Goal: Information Seeking & Learning: Compare options

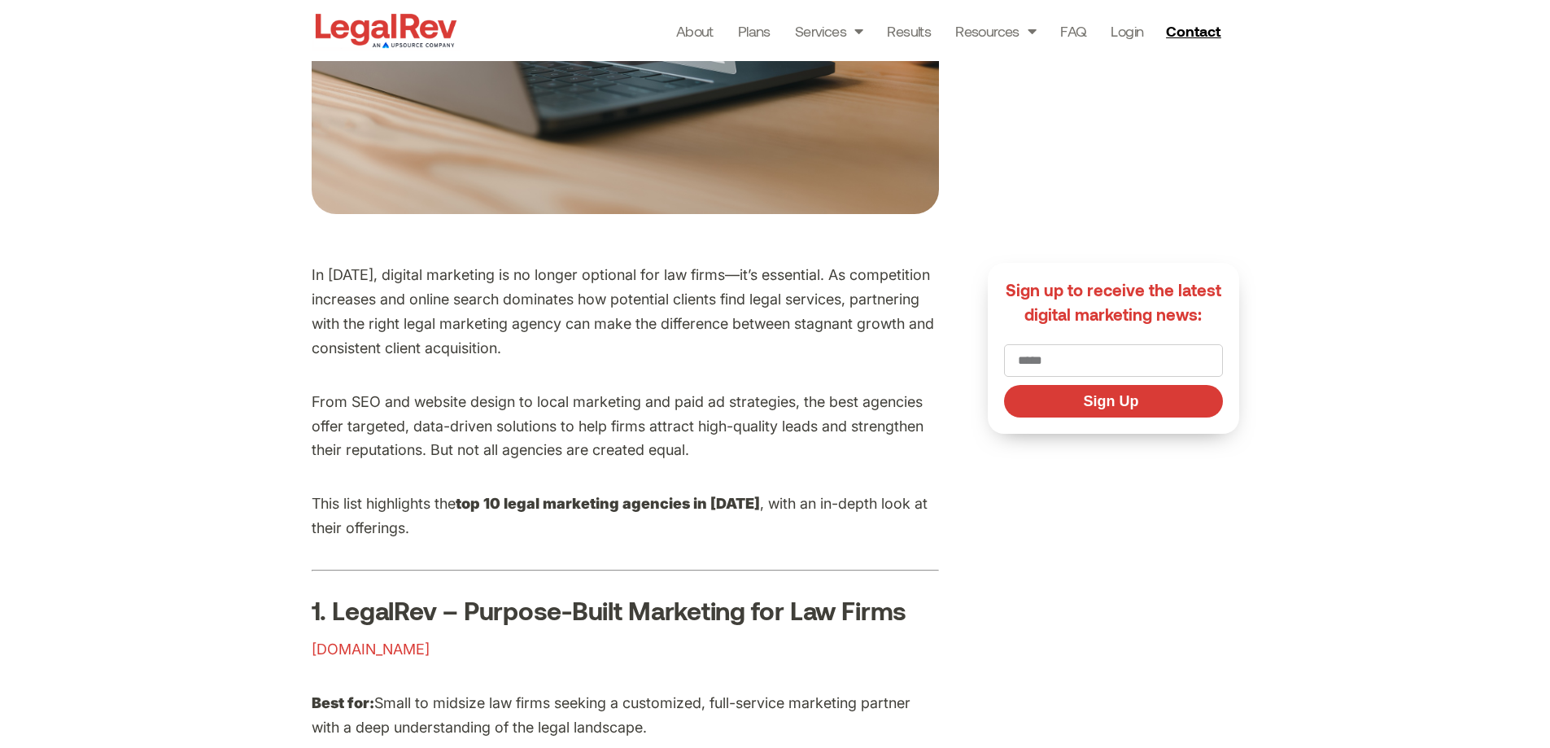
scroll to position [732, 0]
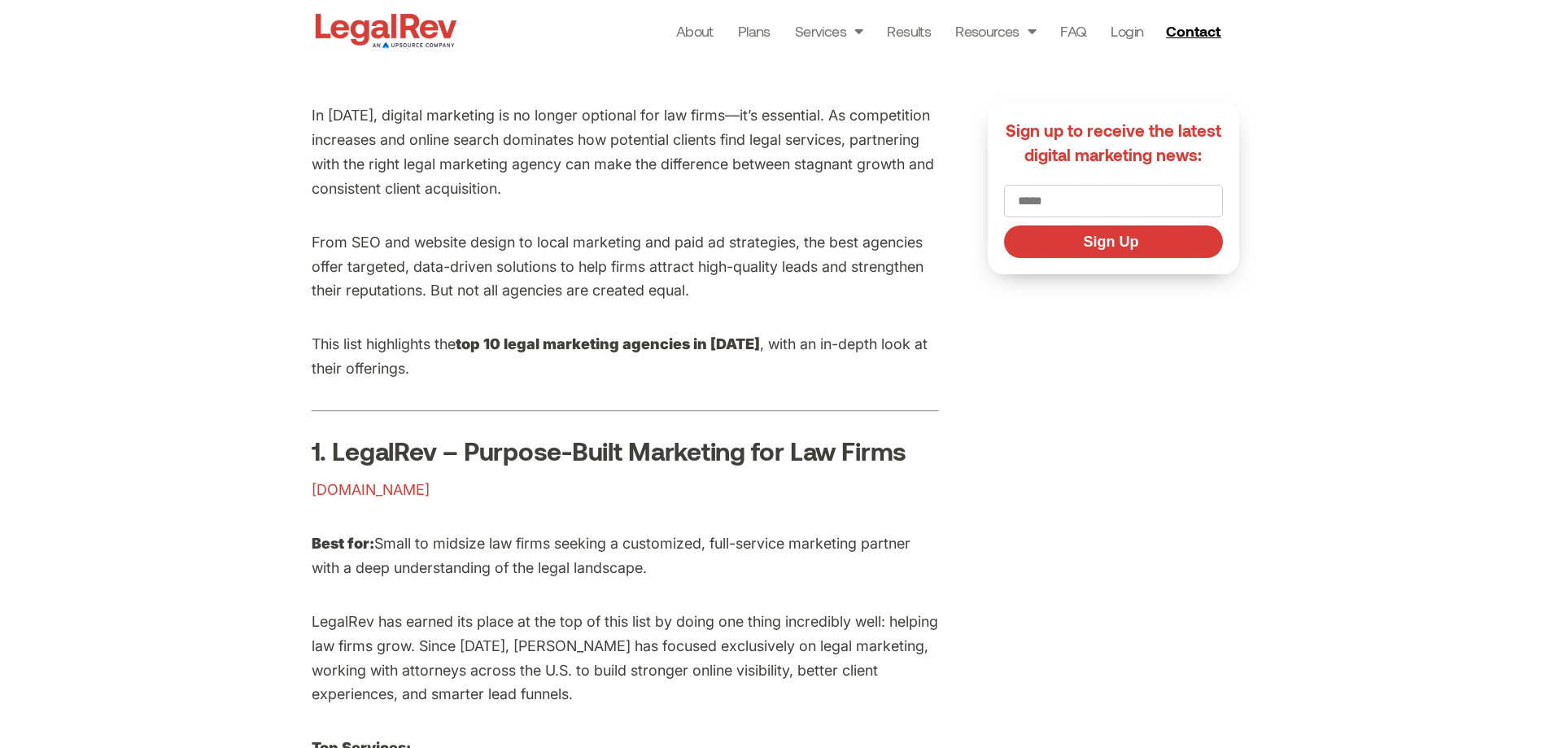
click at [319, 488] on span "legalrev.com" at bounding box center [371, 489] width 118 height 17
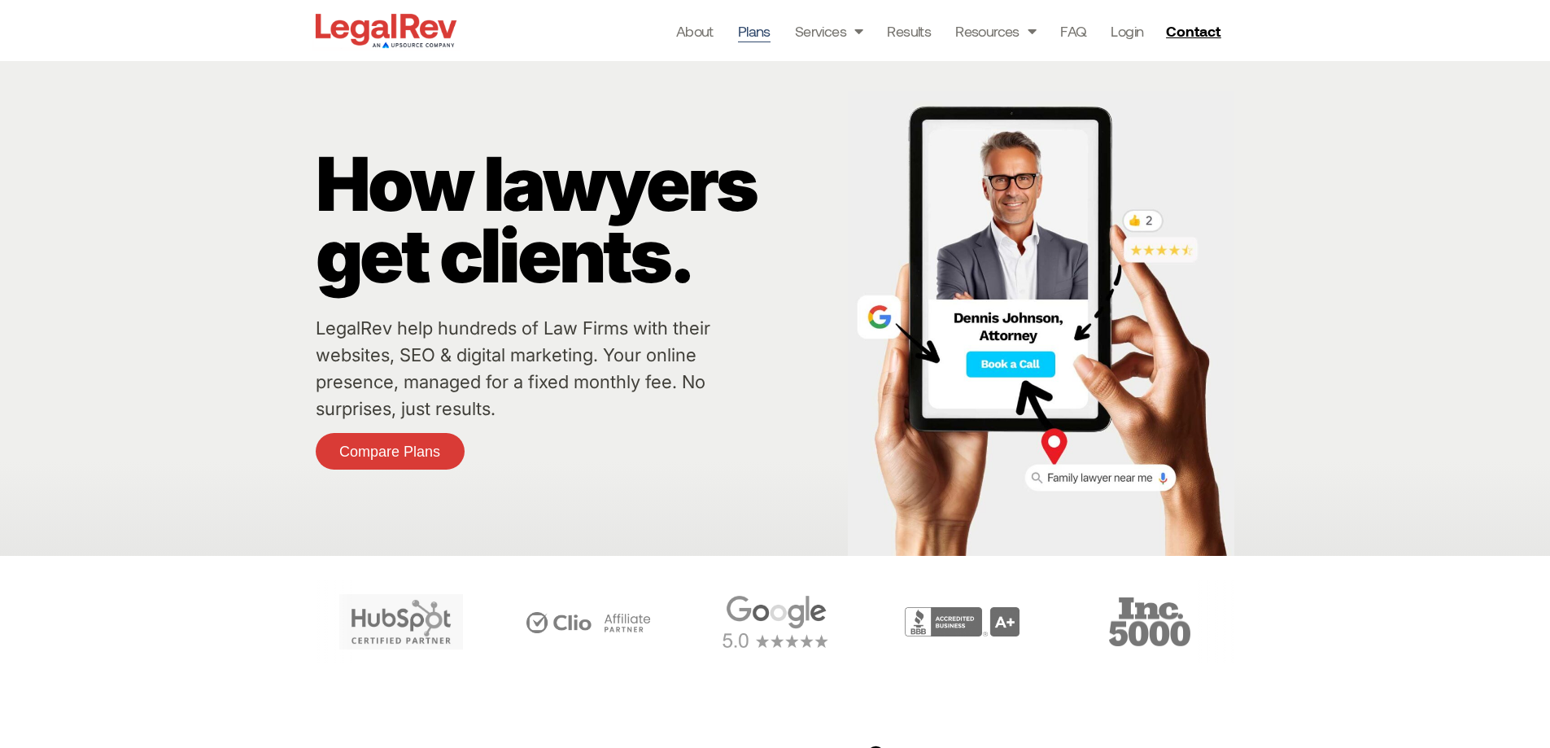
click at [751, 38] on link "Plans" at bounding box center [754, 31] width 33 height 23
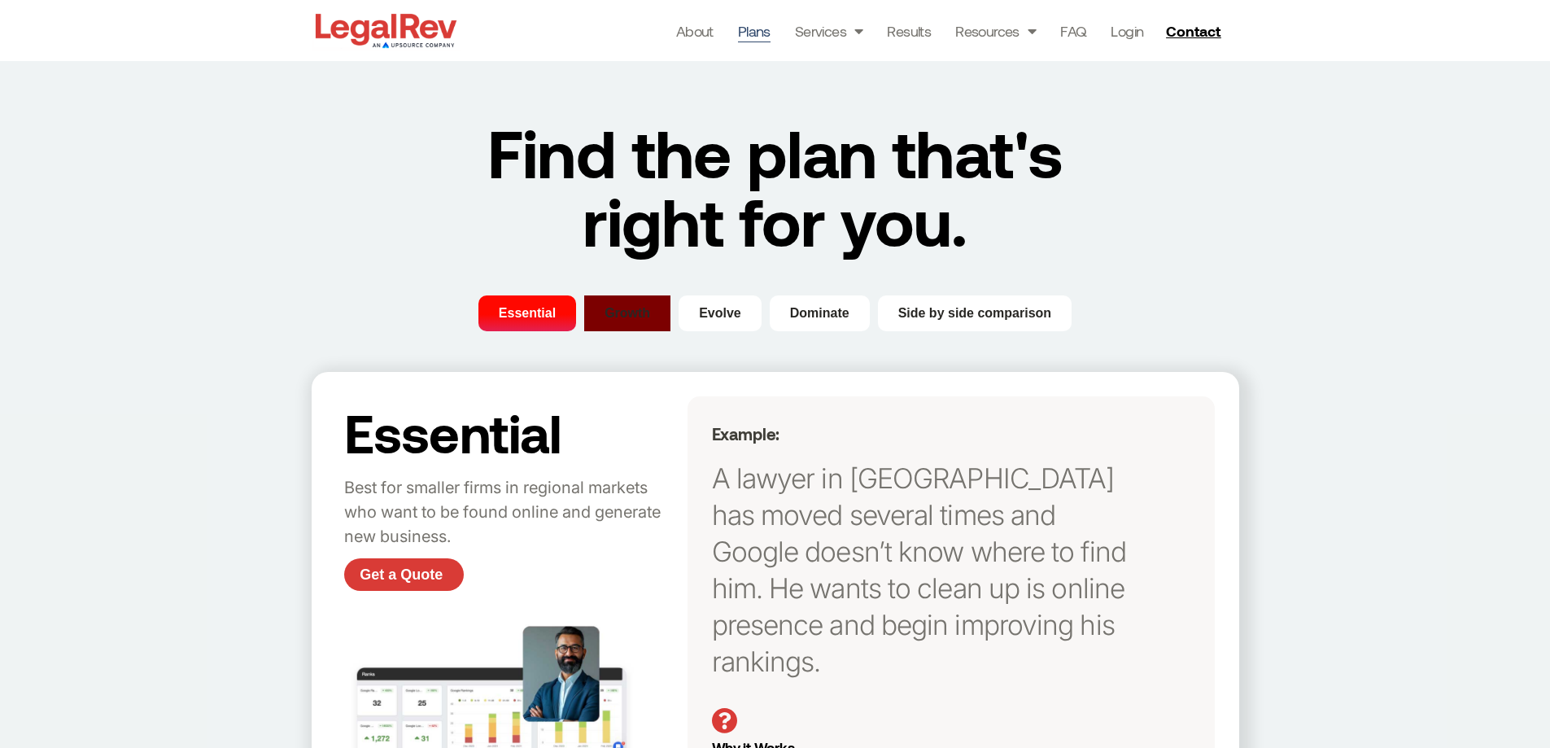
click at [644, 321] on span "Growth" at bounding box center [627, 313] width 46 height 20
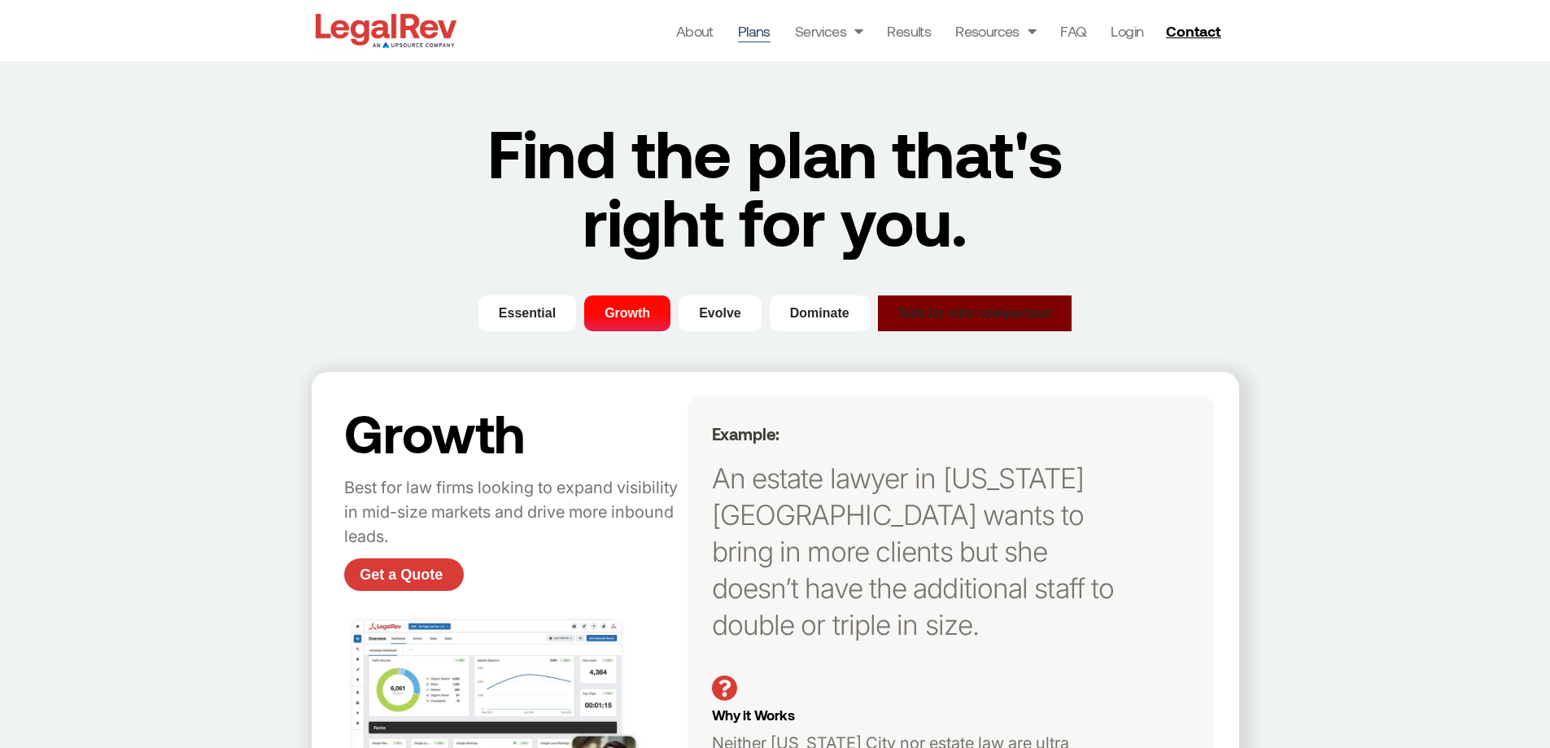
click at [943, 301] on button "Side by side comparison" at bounding box center [975, 313] width 194 height 36
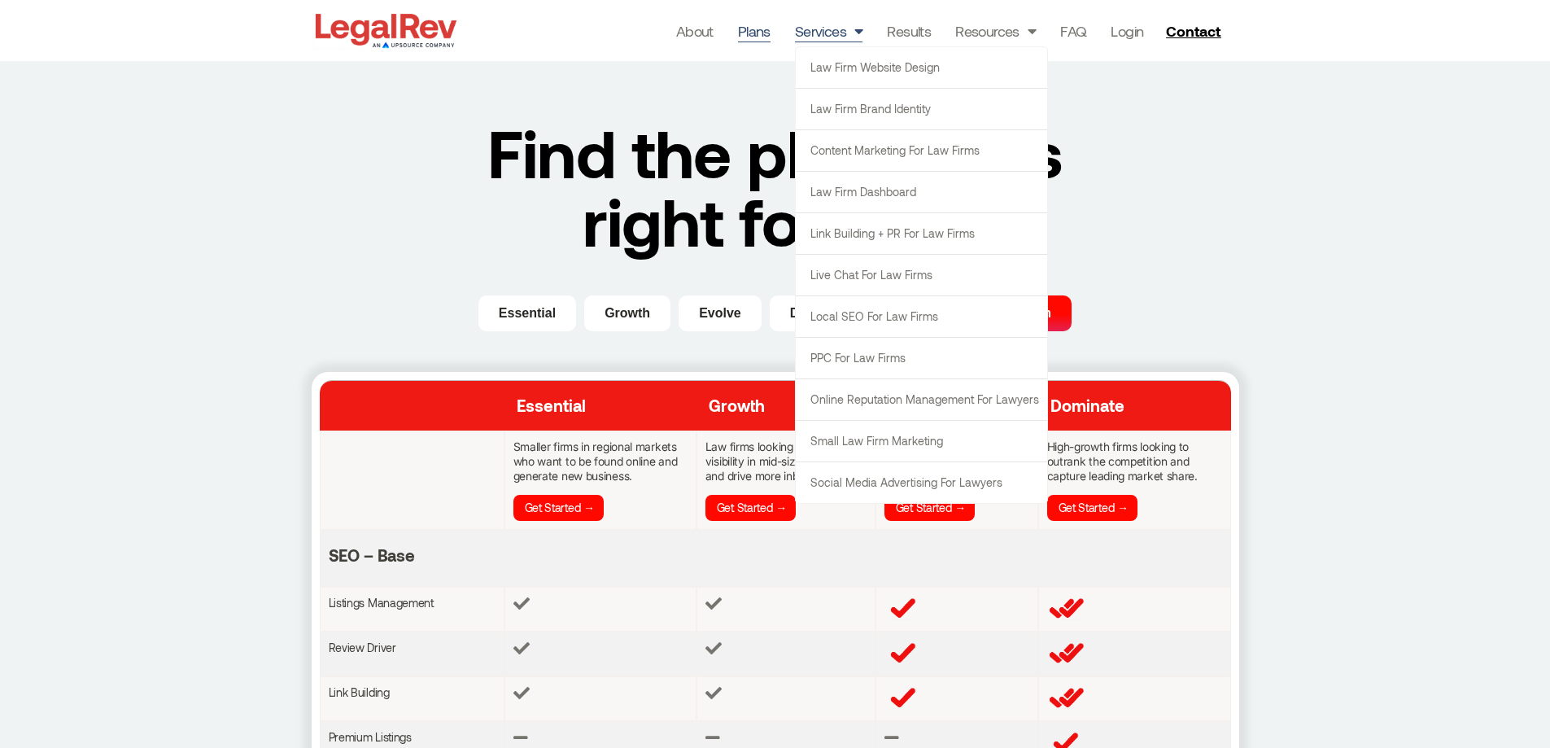
click at [834, 35] on link "Services" at bounding box center [829, 31] width 68 height 23
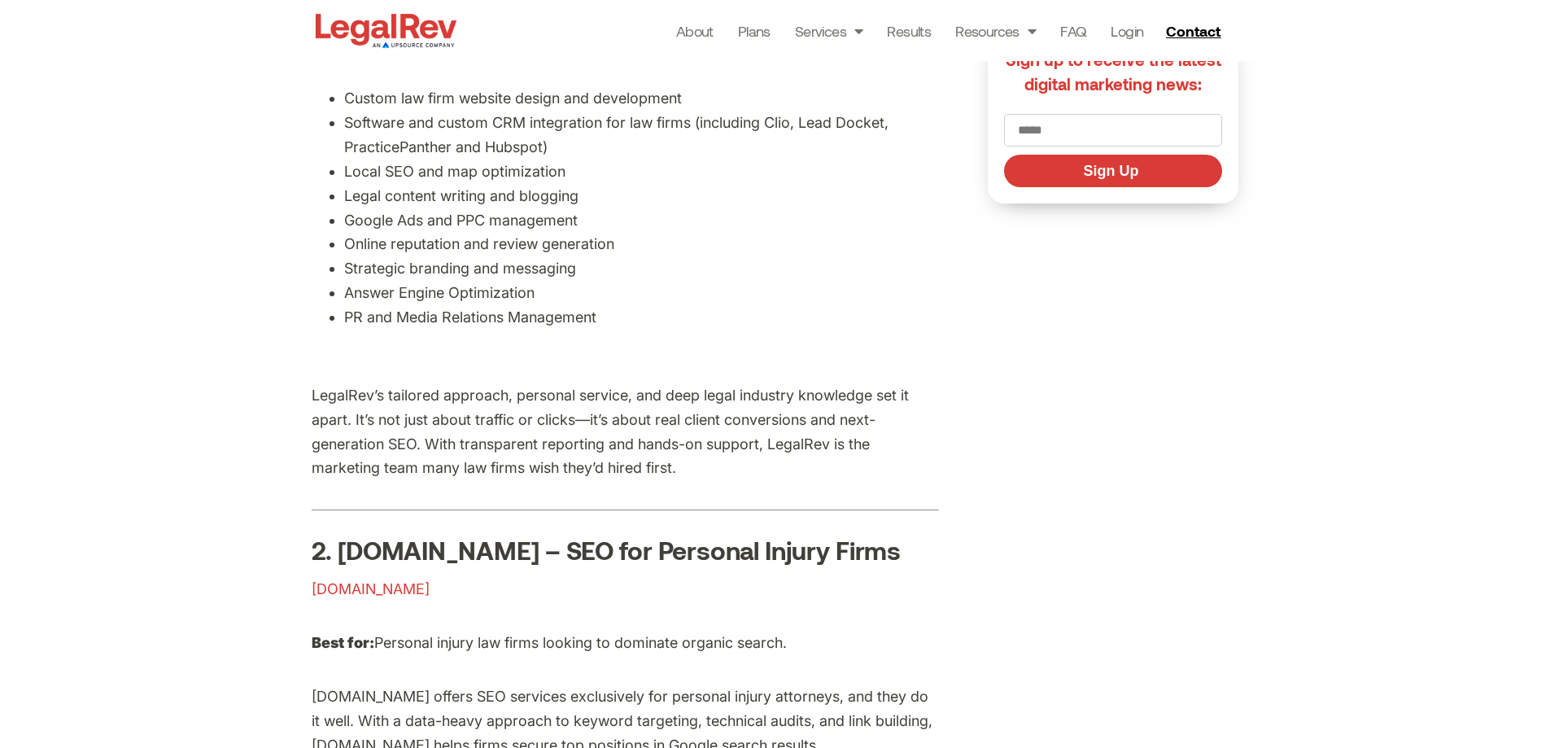
scroll to position [1464, 0]
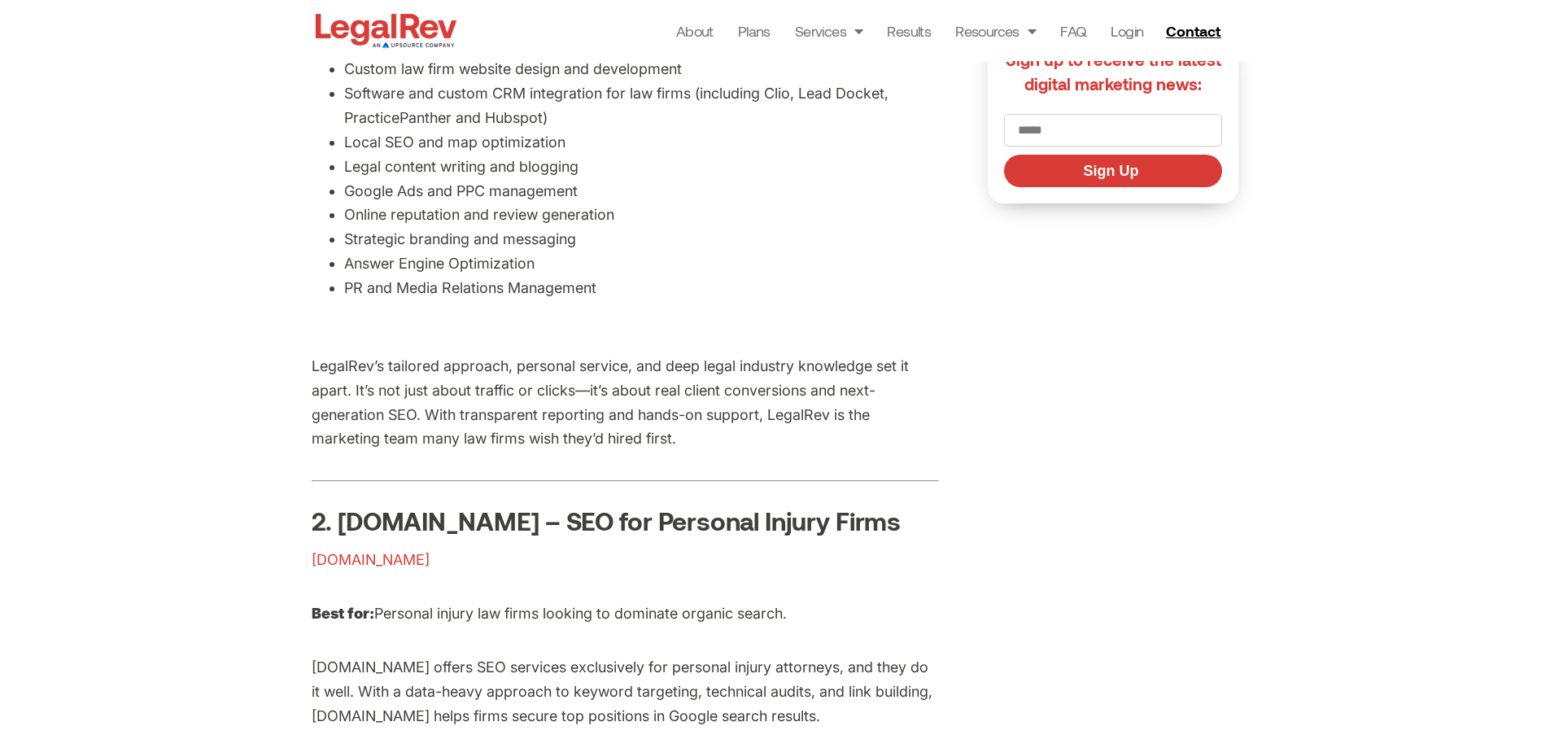
click at [366, 557] on span "[DOMAIN_NAME]" at bounding box center [371, 559] width 118 height 17
